Goal: Navigation & Orientation: Find specific page/section

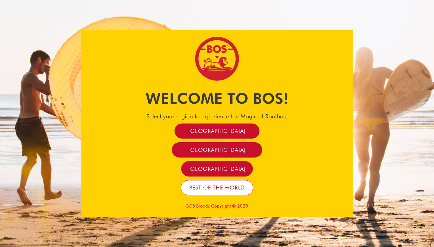
click at [219, 186] on span "Rest of the world" at bounding box center [217, 187] width 56 height 7
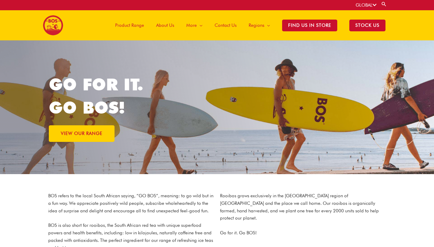
click at [373, 4] on icon at bounding box center [374, 5] width 4 height 5
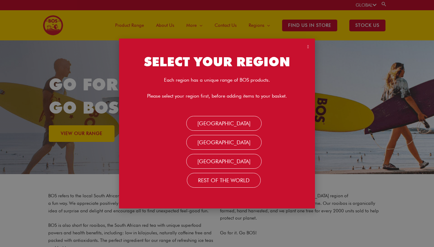
click at [334, 57] on div "SELECT YOUR REGION Each region has a unique range of BOS products. Please selec…" at bounding box center [217, 123] width 434 height 247
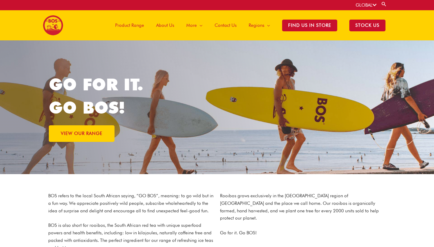
click at [156, 25] on span "About Us" at bounding box center [165, 25] width 18 height 18
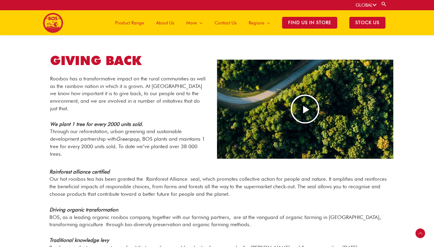
scroll to position [460, 0]
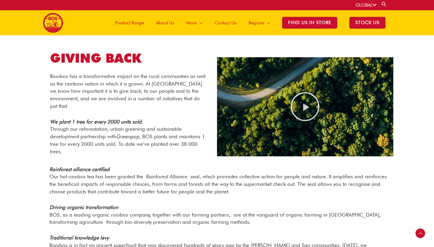
click at [128, 18] on span "Product Range" at bounding box center [129, 23] width 29 height 18
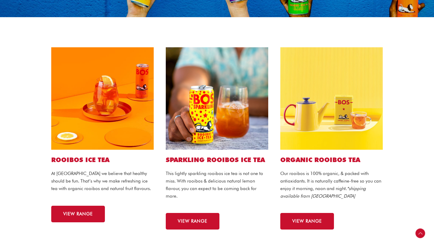
scroll to position [118, 0]
